Goal: Information Seeking & Learning: Check status

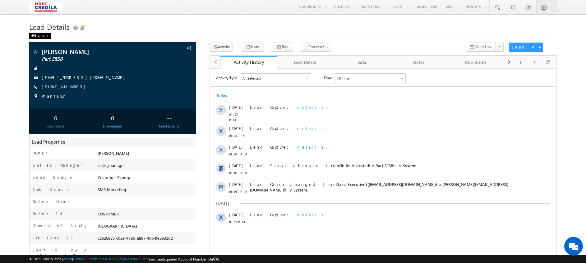
click at [36, 37] on div "Back" at bounding box center [40, 36] width 22 height 6
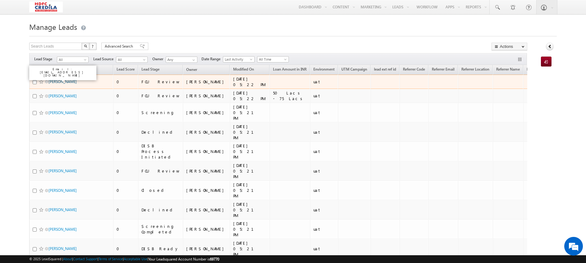
click at [64, 82] on link "Barun Kumar Das" at bounding box center [63, 81] width 28 height 5
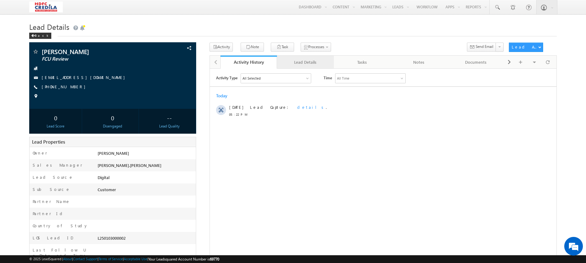
click at [305, 63] on div "Lead Details" at bounding box center [305, 61] width 46 height 7
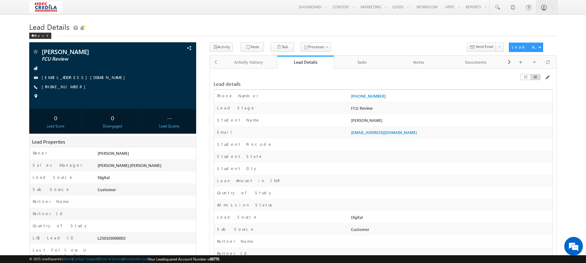
click at [33, 42] on div "Lead Details Back" at bounding box center [293, 31] width 528 height 22
click at [34, 37] on span at bounding box center [33, 35] width 4 height 3
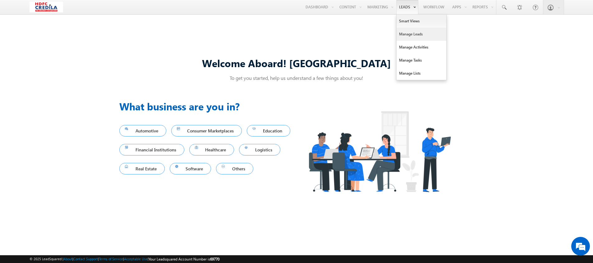
click at [405, 38] on link "Manage Leads" at bounding box center [422, 34] width 50 height 13
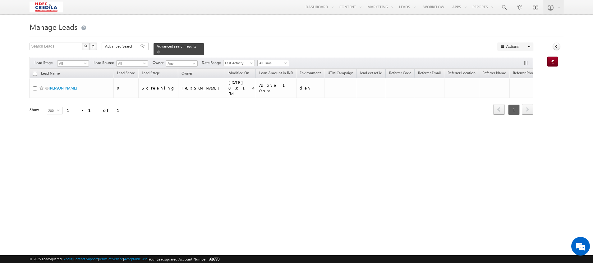
click at [160, 50] on span at bounding box center [158, 51] width 3 height 3
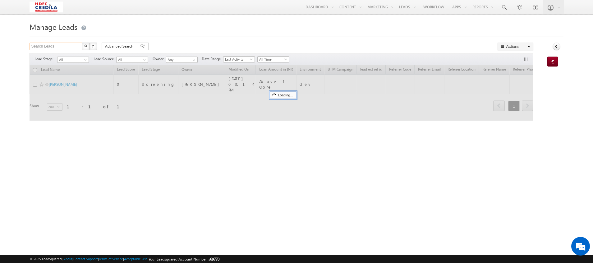
click at [58, 47] on input "Search Leads" at bounding box center [56, 46] width 53 height 7
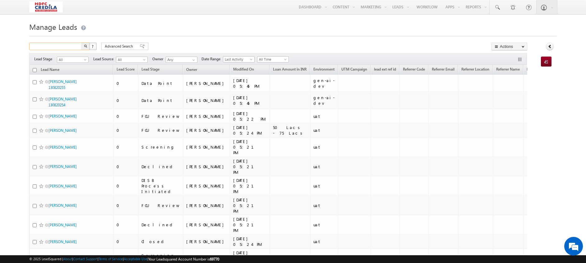
click at [58, 47] on input "text" at bounding box center [55, 46] width 53 height 7
paste input "8657765454"
type input "8657765454"
click at [86, 44] on button "button" at bounding box center [85, 46] width 8 height 7
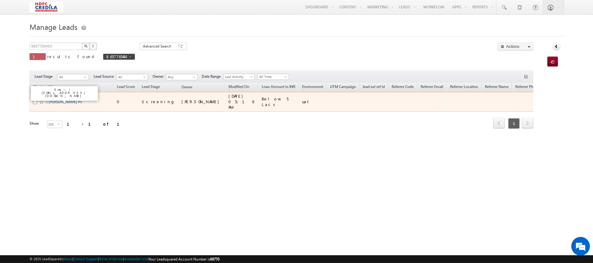
click at [59, 100] on link "[PERSON_NAME] Pv" at bounding box center [65, 102] width 33 height 5
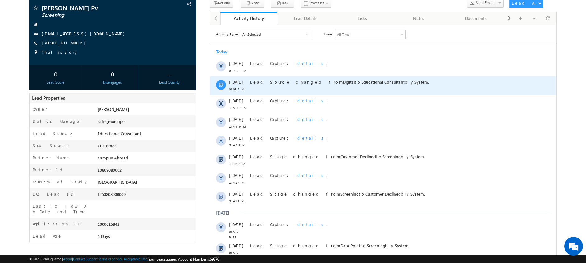
click at [297, 81] on span "Lead Source changed from Digital to Educational Consultant by System ." at bounding box center [339, 81] width 179 height 5
drag, startPoint x: 297, startPoint y: 81, endPoint x: 381, endPoint y: 79, distance: 84.6
click at [381, 79] on div "Lead Source changed from Digital to Educational Consultant by System ." at bounding box center [386, 82] width 272 height 6
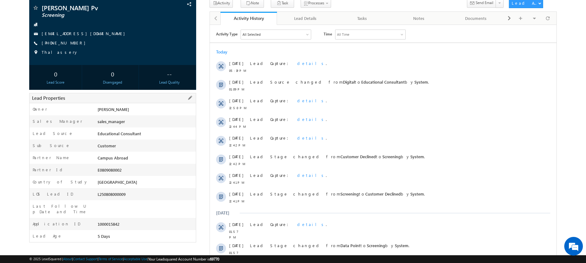
drag, startPoint x: 90, startPoint y: 137, endPoint x: 155, endPoint y: 145, distance: 66.2
click at [155, 145] on div "Owner * [PERSON_NAME] Sales Manager sales_manager Lead Source Educational Consu…" at bounding box center [112, 173] width 167 height 140
drag, startPoint x: 155, startPoint y: 145, endPoint x: 149, endPoint y: 139, distance: 8.8
click at [149, 139] on div "Educational Consultant" at bounding box center [146, 135] width 100 height 9
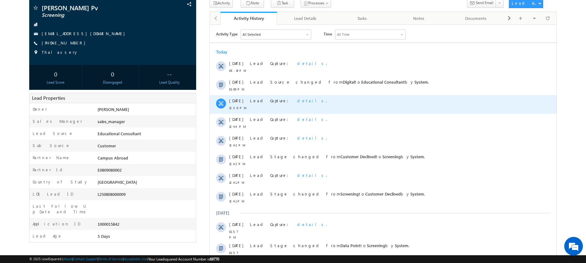
click at [297, 102] on span "details" at bounding box center [311, 100] width 29 height 5
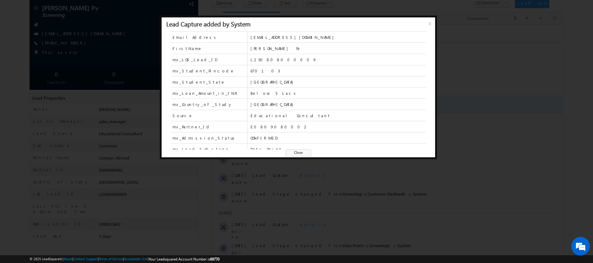
scroll to position [10, 0]
click at [429, 25] on span "x" at bounding box center [431, 25] width 5 height 11
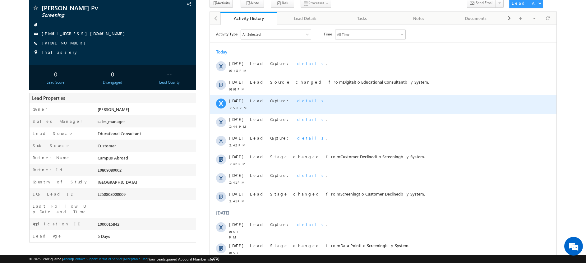
click at [297, 100] on span "details" at bounding box center [311, 100] width 29 height 5
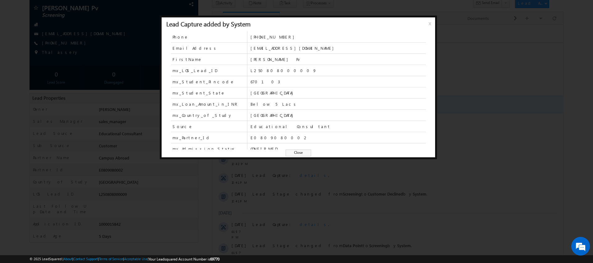
scroll to position [31, 0]
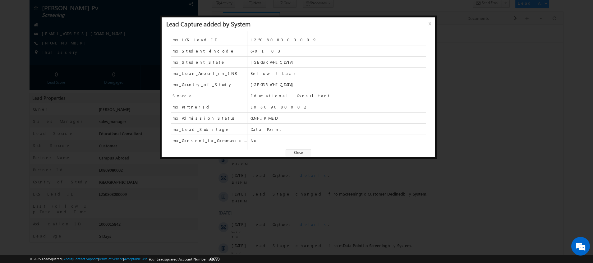
click at [463, 46] on div at bounding box center [296, 131] width 593 height 263
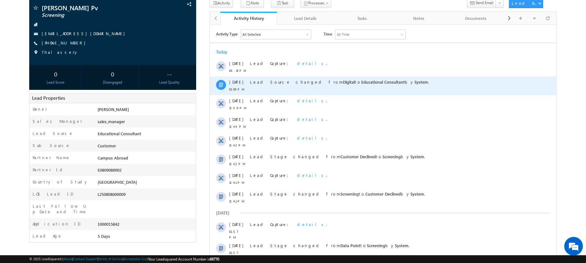
drag, startPoint x: 294, startPoint y: 80, endPoint x: 345, endPoint y: 78, distance: 51.4
click at [345, 78] on div "Lead Source changed from Digital to Educational Consultant by System ." at bounding box center [386, 85] width 272 height 19
drag, startPoint x: 235, startPoint y: 89, endPoint x: 230, endPoint y: 91, distance: 5.0
click at [230, 91] on span "01:09 PM" at bounding box center [238, 89] width 19 height 6
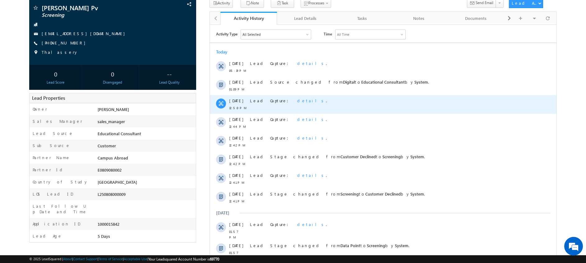
drag, startPoint x: 230, startPoint y: 91, endPoint x: 331, endPoint y: 103, distance: 102.0
click at [331, 103] on div "Lead Capture: details ." at bounding box center [386, 101] width 272 height 6
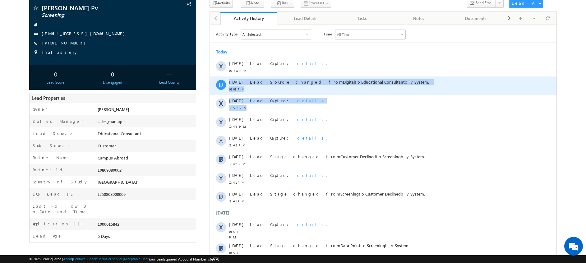
drag, startPoint x: 307, startPoint y: 108, endPoint x: 225, endPoint y: 82, distance: 86.0
click at [225, 82] on div "[DATE] [DATE] 05:19 PM Lead Capture: details . [DATE] 01:09 PM Lead Source chan…" at bounding box center [383, 153] width 347 height 215
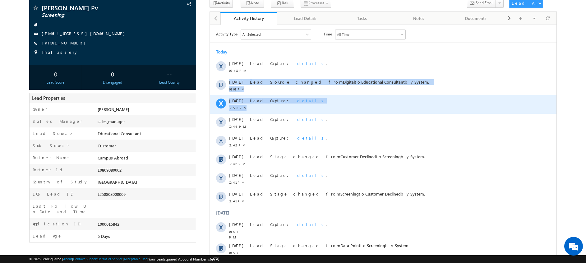
click at [335, 109] on div "Lead Capture: details ." at bounding box center [386, 104] width 272 height 19
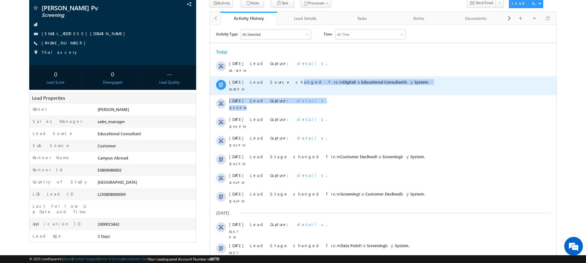
drag, startPoint x: 295, startPoint y: 101, endPoint x: 252, endPoint y: 87, distance: 44.8
click at [252, 87] on div "[DATE] [DATE] 05:19 PM Lead Capture: details . [DATE] 01:09 PM Lead Source chan…" at bounding box center [383, 153] width 347 height 215
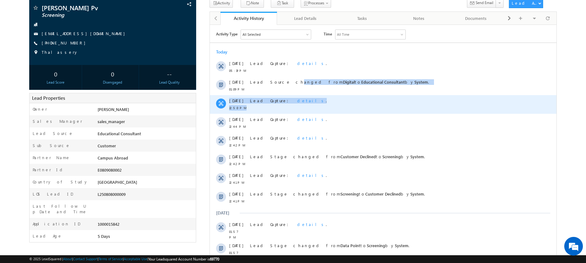
drag, startPoint x: 252, startPoint y: 87, endPoint x: 325, endPoint y: 107, distance: 75.8
click at [325, 107] on div "Lead Capture: details ." at bounding box center [386, 104] width 272 height 19
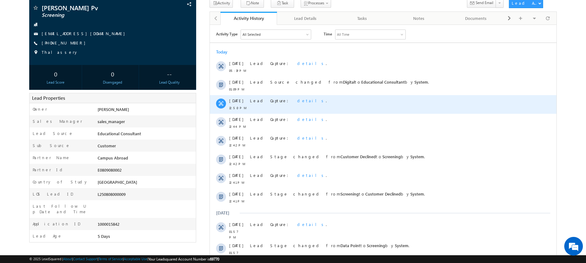
click at [297, 102] on span "details" at bounding box center [311, 100] width 29 height 5
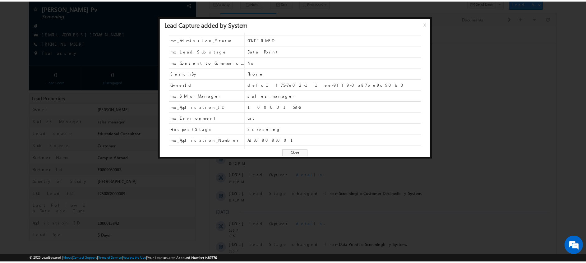
scroll to position [195, 0]
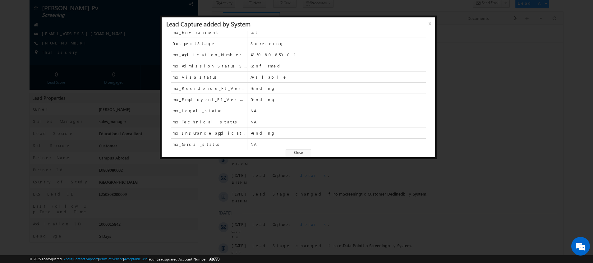
click at [430, 24] on span "x" at bounding box center [431, 25] width 5 height 11
